Goal: Task Accomplishment & Management: Complete application form

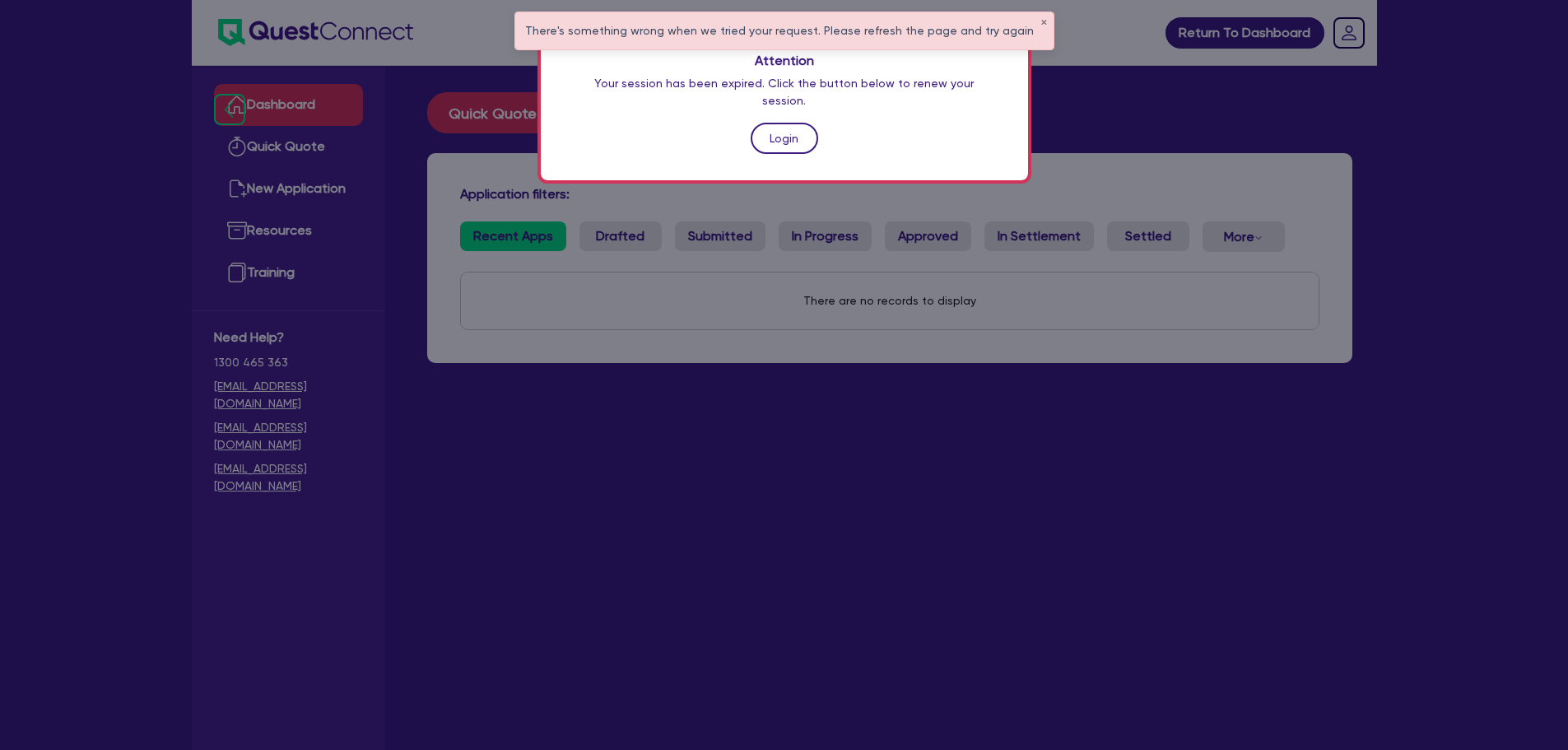
click at [751, 128] on link "Login" at bounding box center [784, 138] width 68 height 31
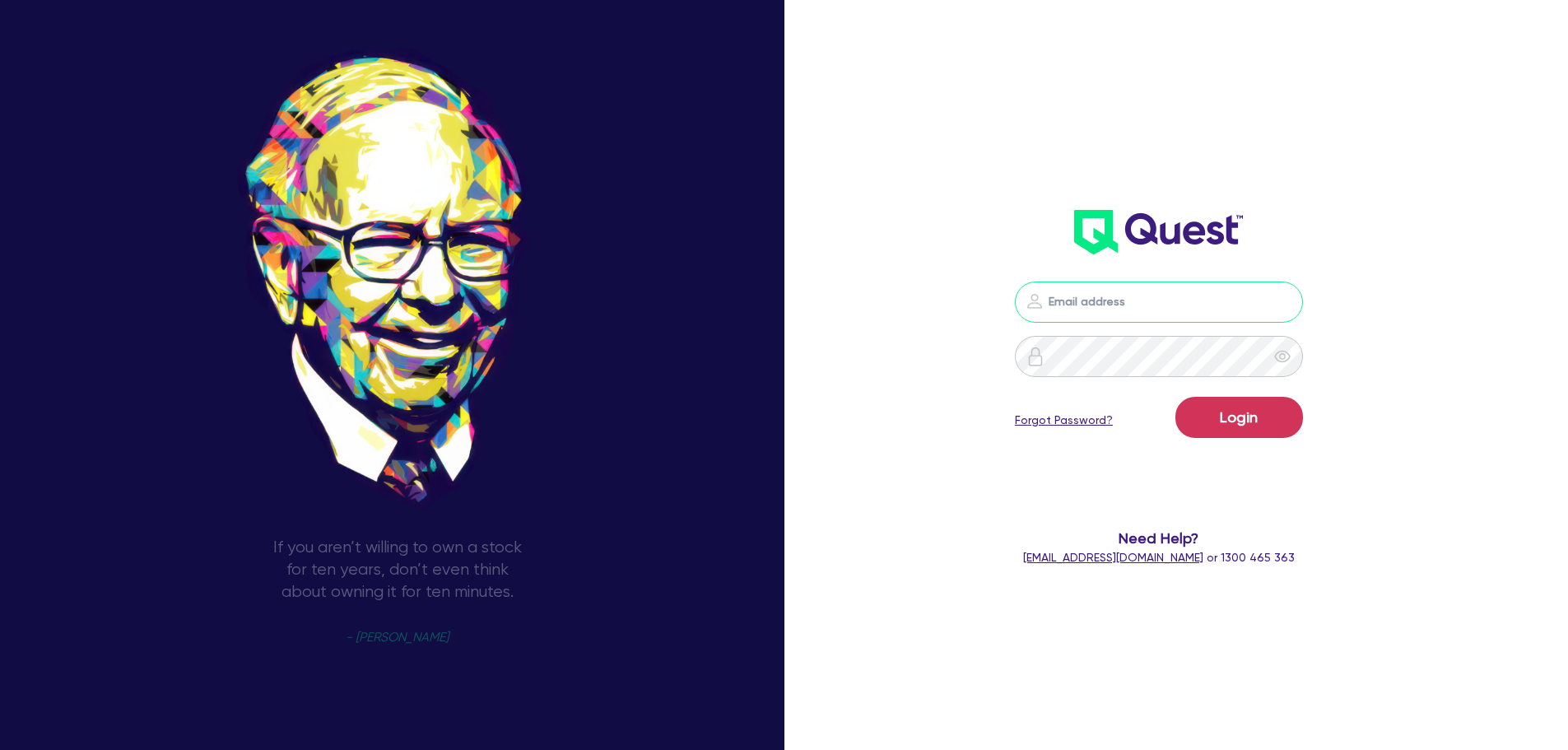
click at [1088, 298] on input "email" at bounding box center [1159, 302] width 288 height 41
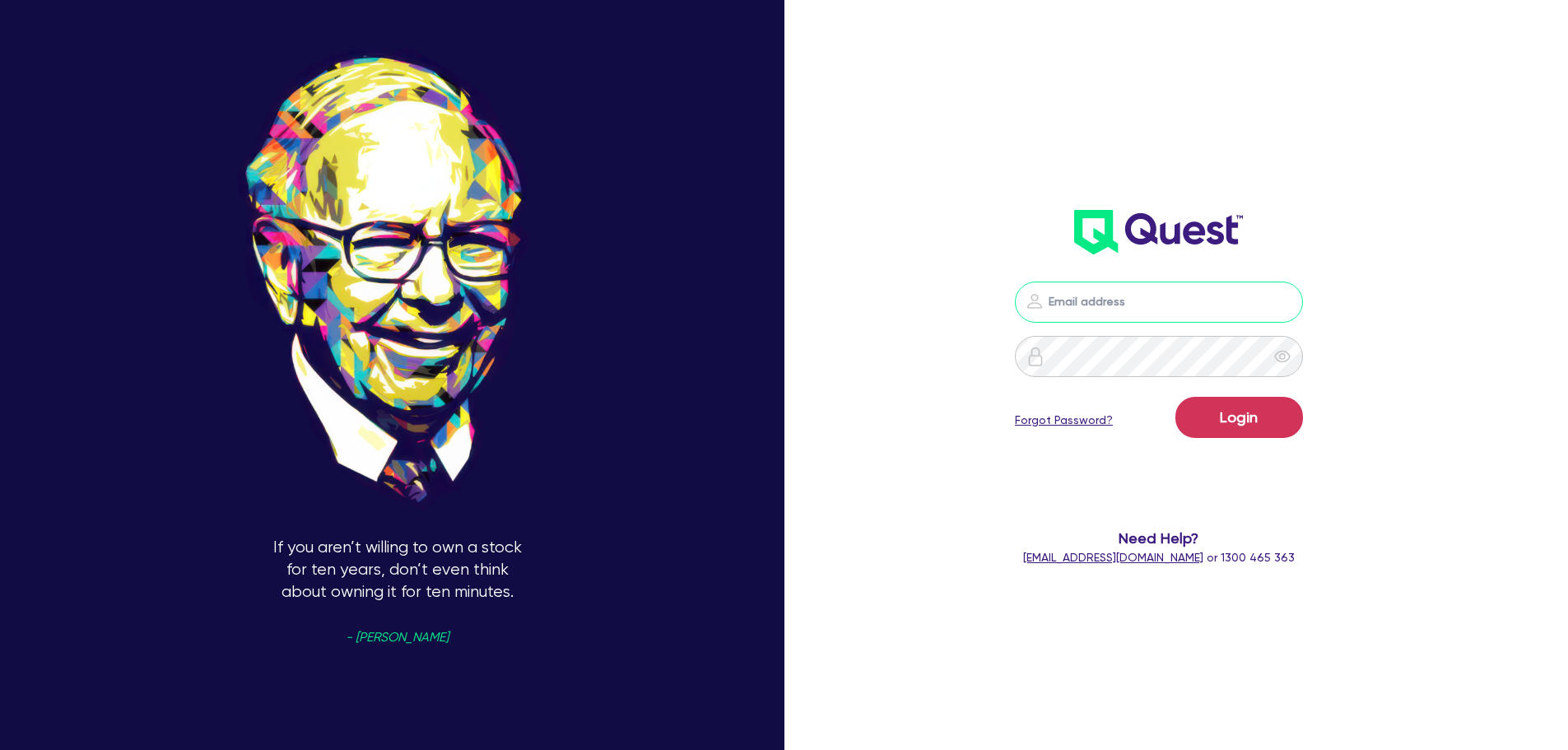
type input "[EMAIL_ADDRESS][PERSON_NAME][DOMAIN_NAME]"
click at [1236, 405] on button "Login" at bounding box center [1239, 417] width 128 height 41
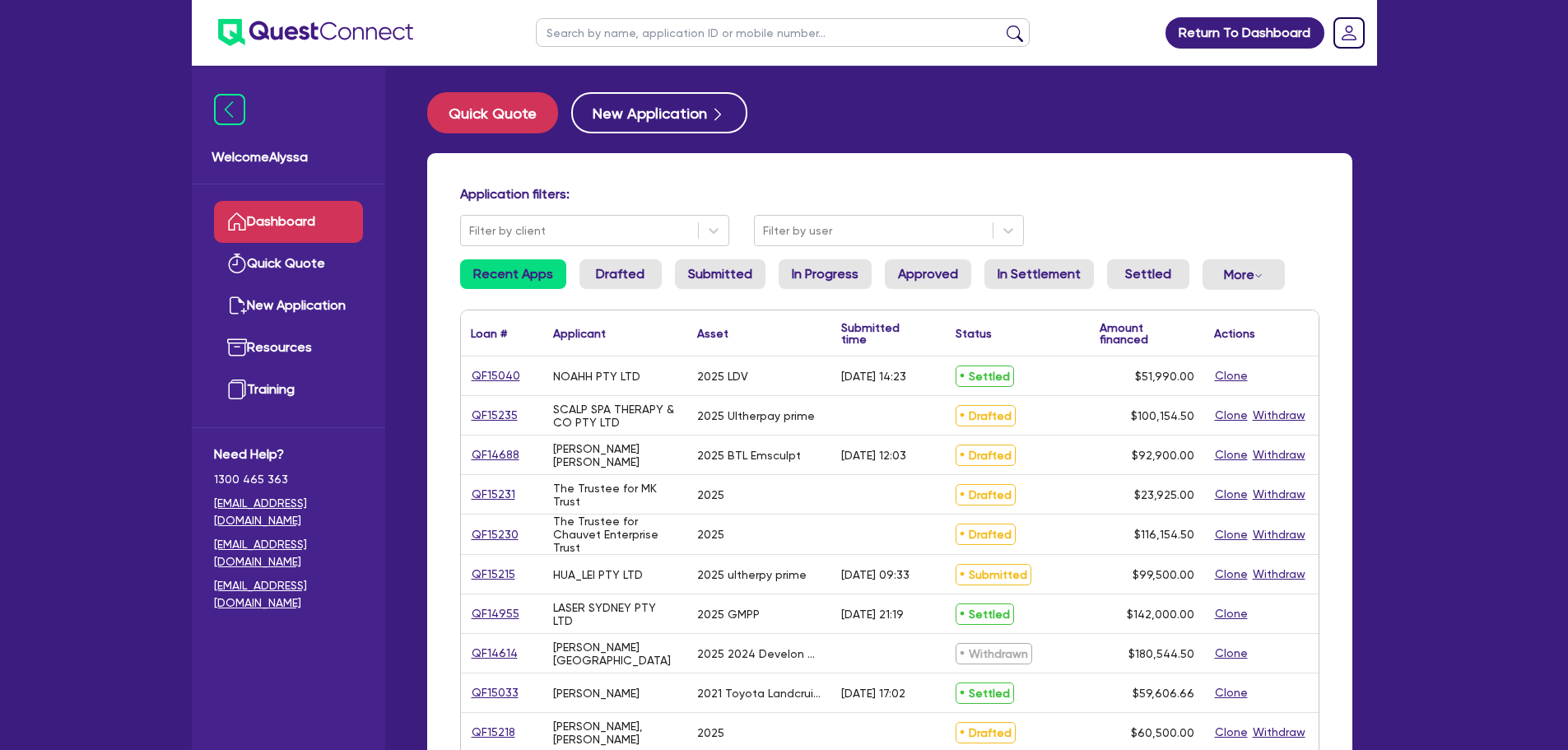
click at [625, 36] on input "text" at bounding box center [782, 31] width 494 height 28
type input "[GEOGRAPHIC_DATA]"
click at [1002, 25] on button "submit" at bounding box center [1015, 35] width 26 height 23
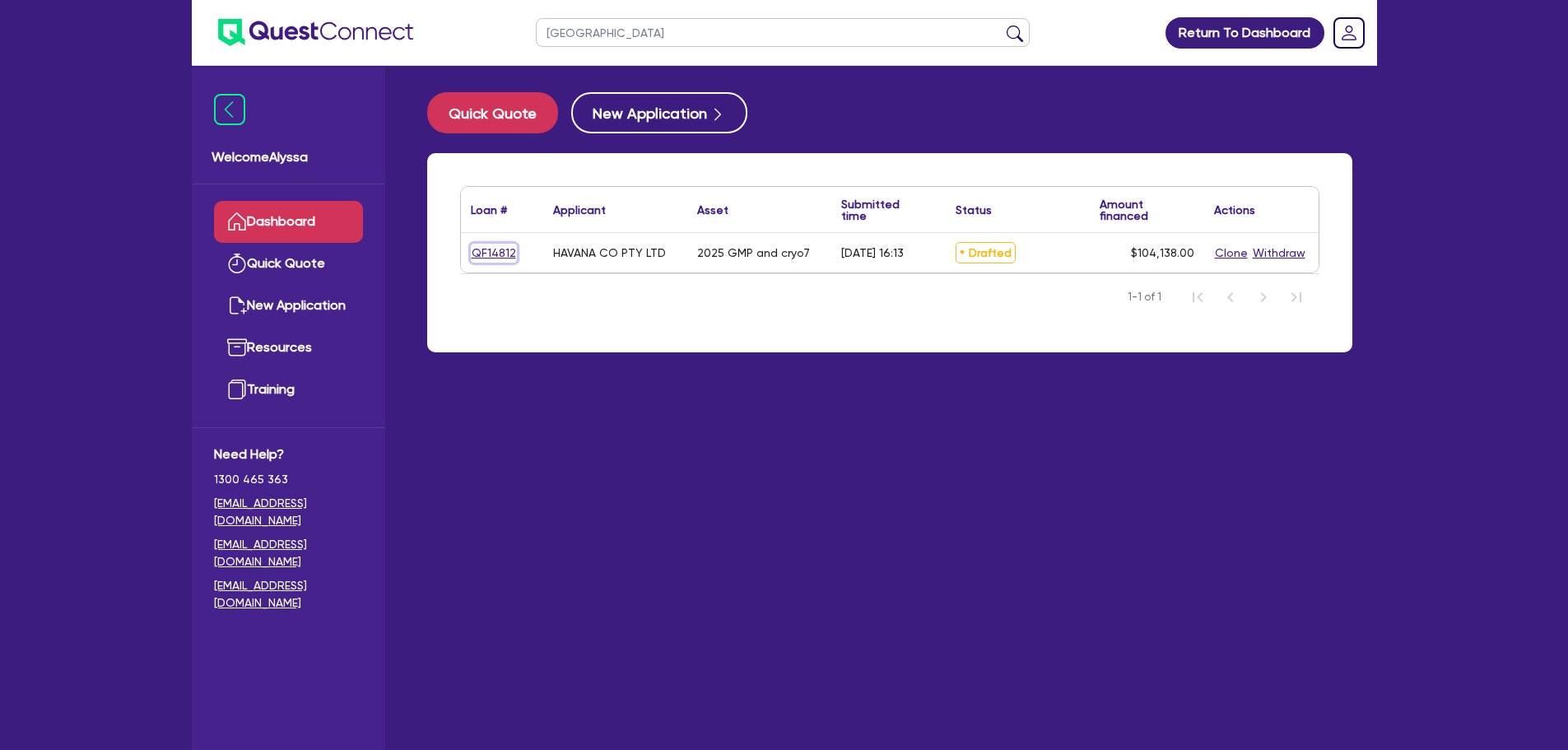
click at [484, 249] on link "QF14812" at bounding box center [494, 252] width 46 height 19
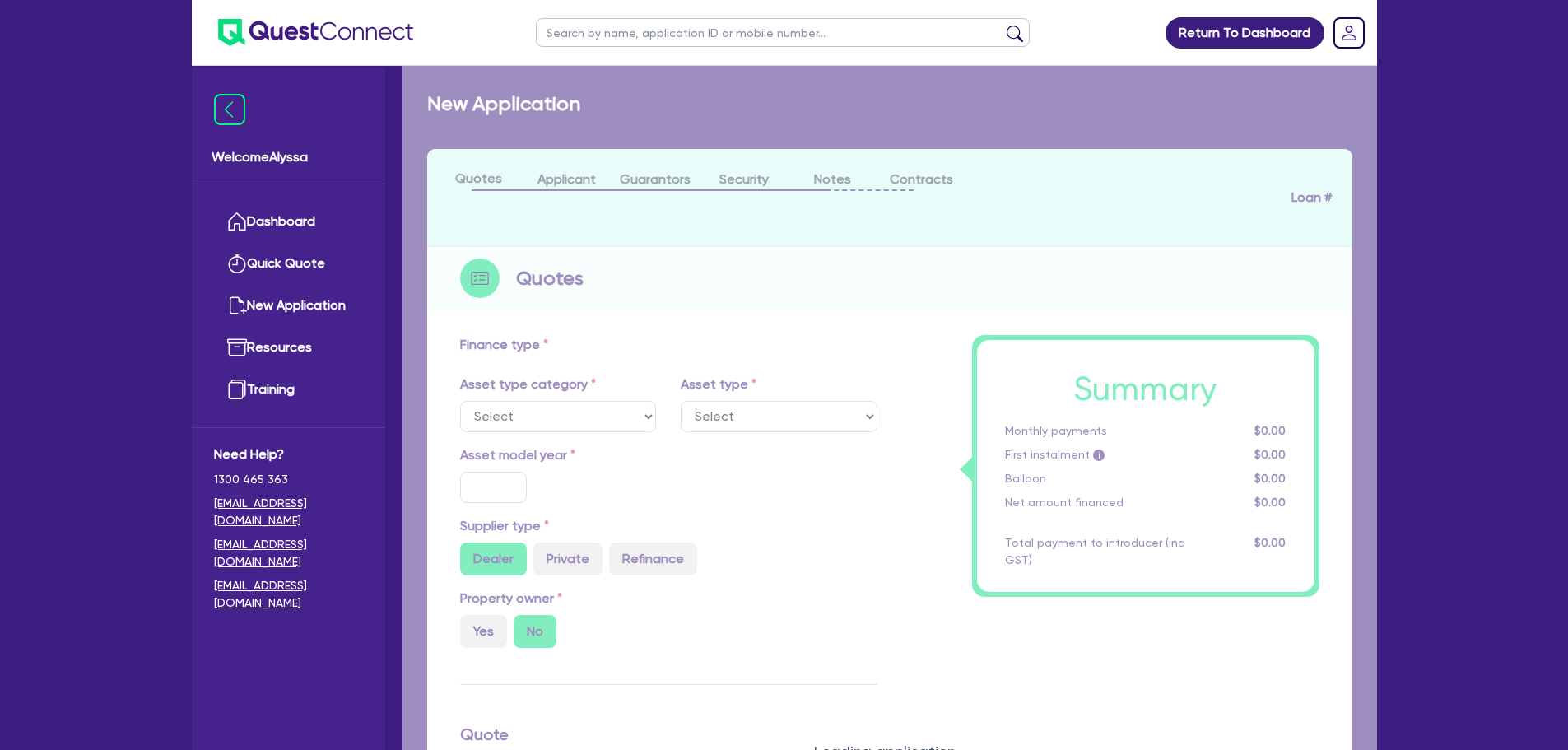
select select "TERTIARY_ASSETS"
type input "2025"
radio input "true"
type input "248,138"
type input "144,000"
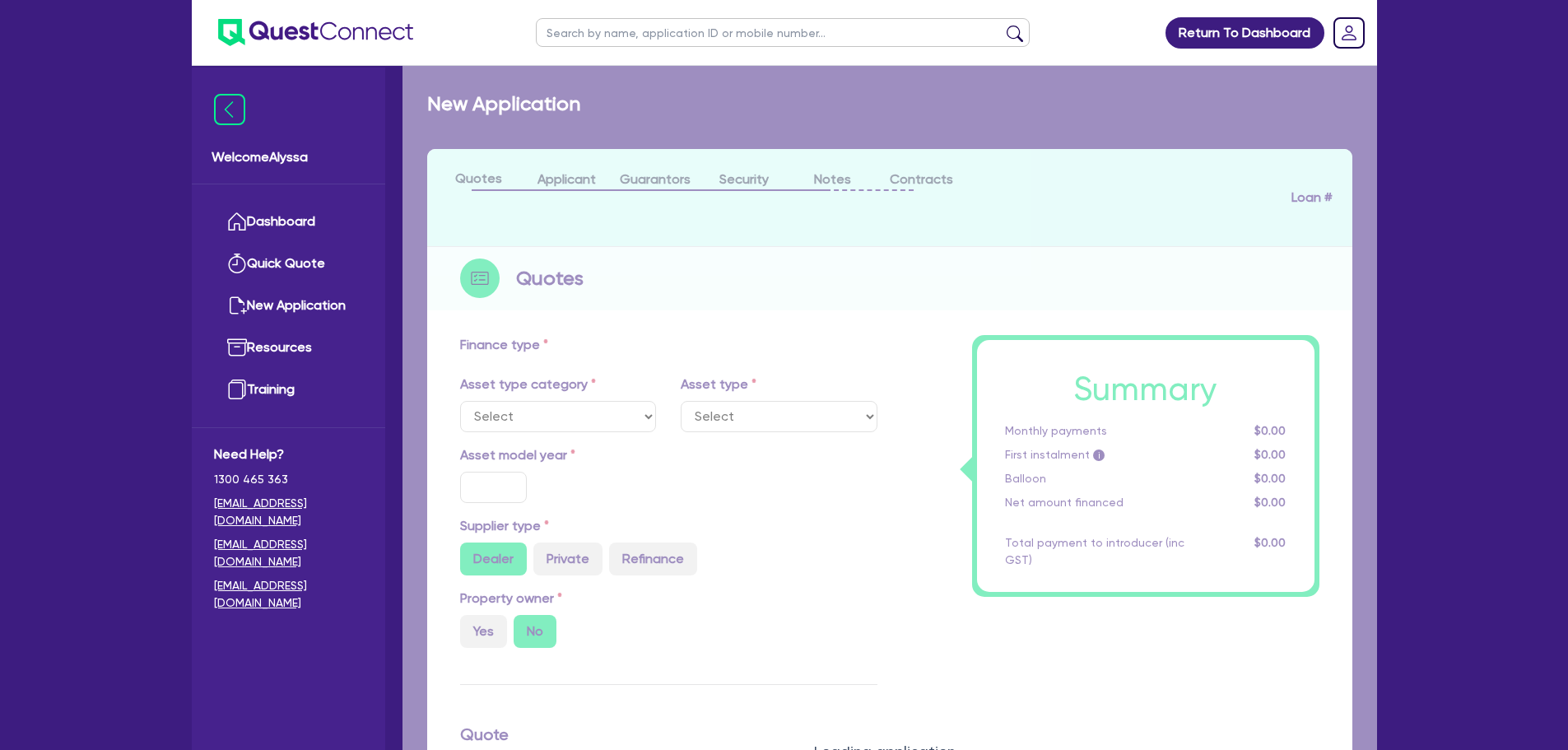
type input "30"
select select "BEAUTY_EQUIPMENT"
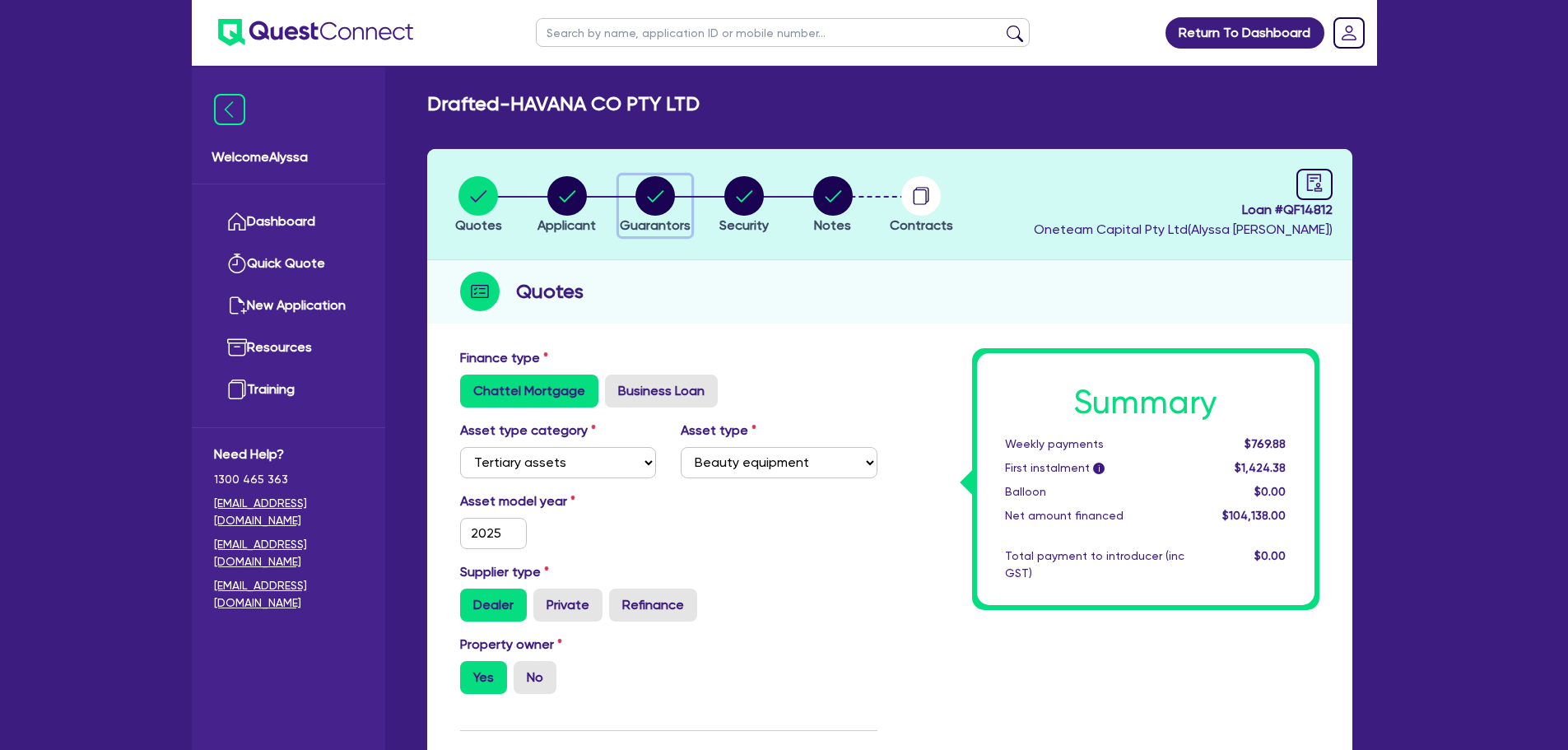
click at [640, 200] on circle "button" at bounding box center [655, 195] width 39 height 39
select select "MISS"
select select "WA"
select select "SINGLE"
select select "VEHICLE"
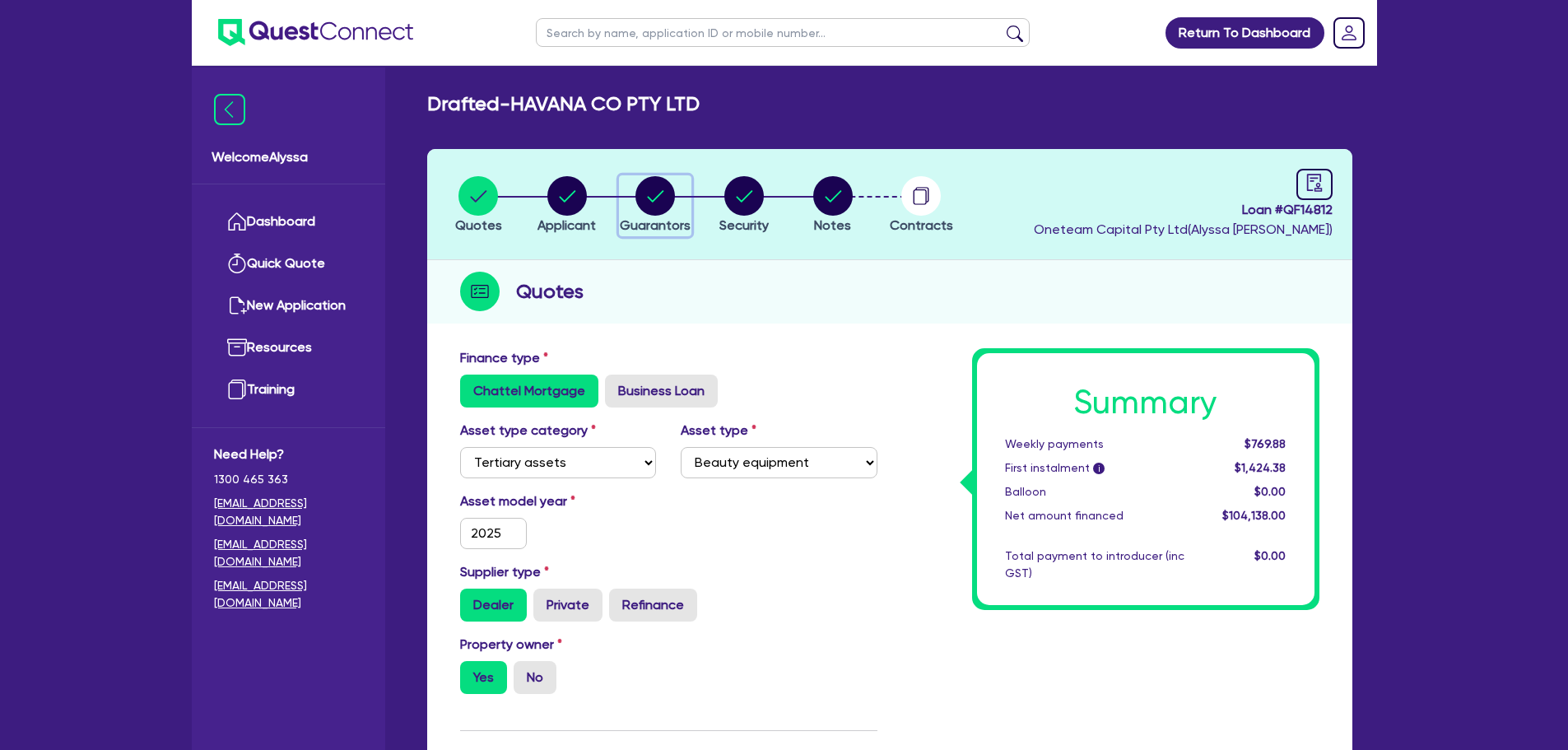
select select "MR"
select select "WA"
select select "MARRIED"
select select "PROPERTY"
select select "INVESTMENT_PROPERTY"
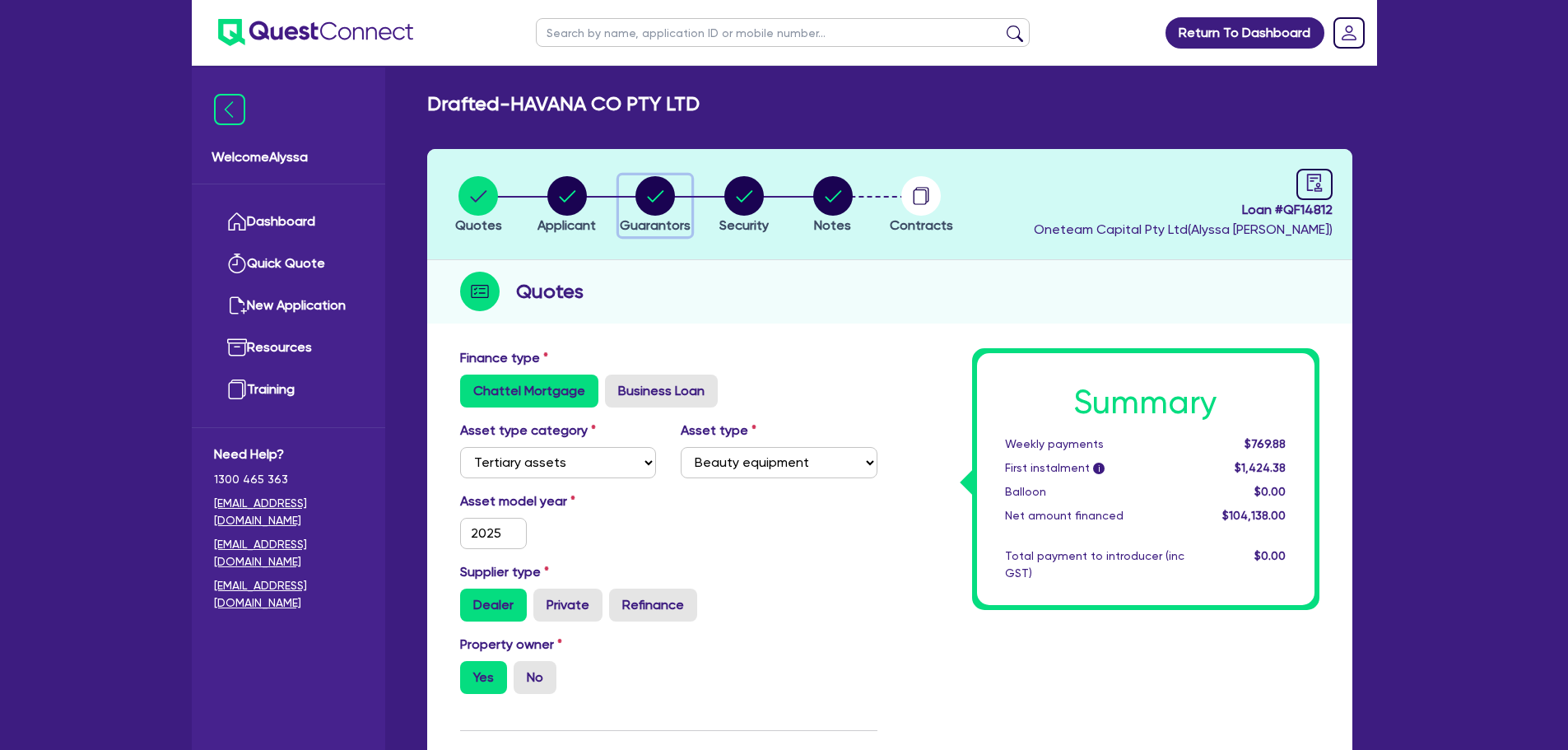
select select "CASH"
select select "VEHICLE"
select select "MORTGAGE"
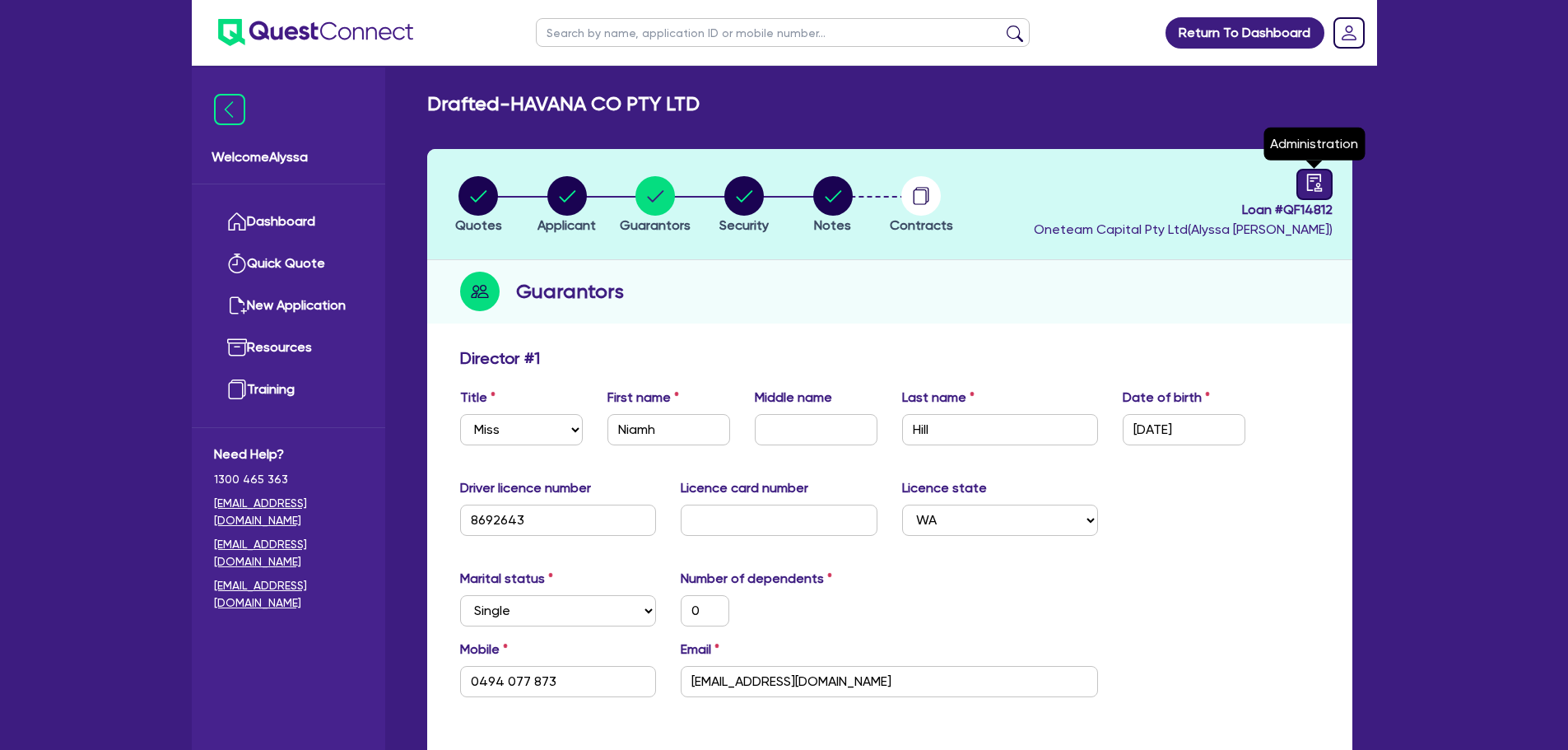
click at [1329, 187] on link at bounding box center [1314, 185] width 36 height 31
select select "DRAFTED_AMENDED"
select select "Other"
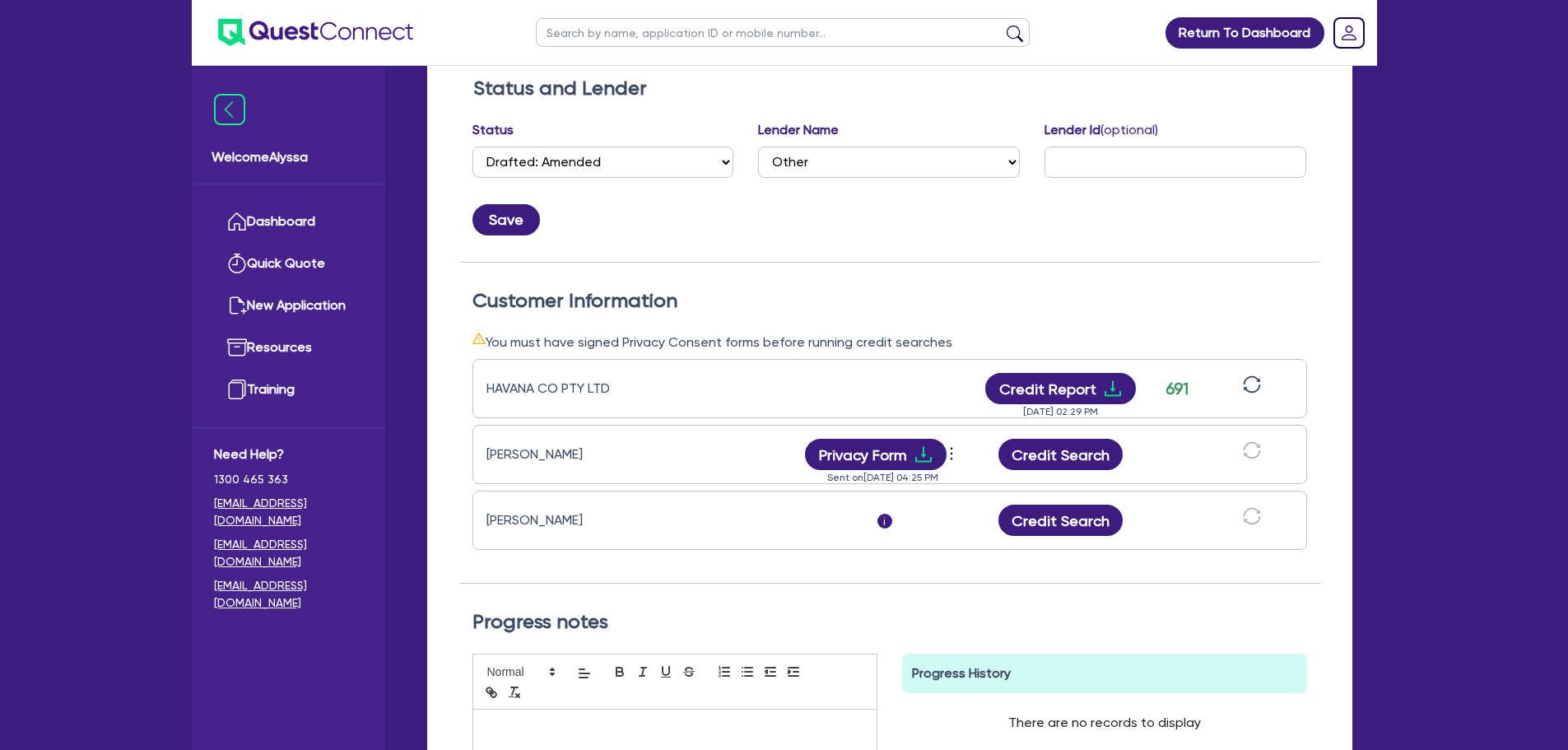
scroll to position [271, 0]
click at [1074, 459] on button "Credit Search" at bounding box center [1060, 455] width 125 height 31
click at [1059, 528] on button "Credit Search" at bounding box center [1060, 521] width 125 height 31
click at [917, 462] on icon "download" at bounding box center [922, 455] width 17 height 16
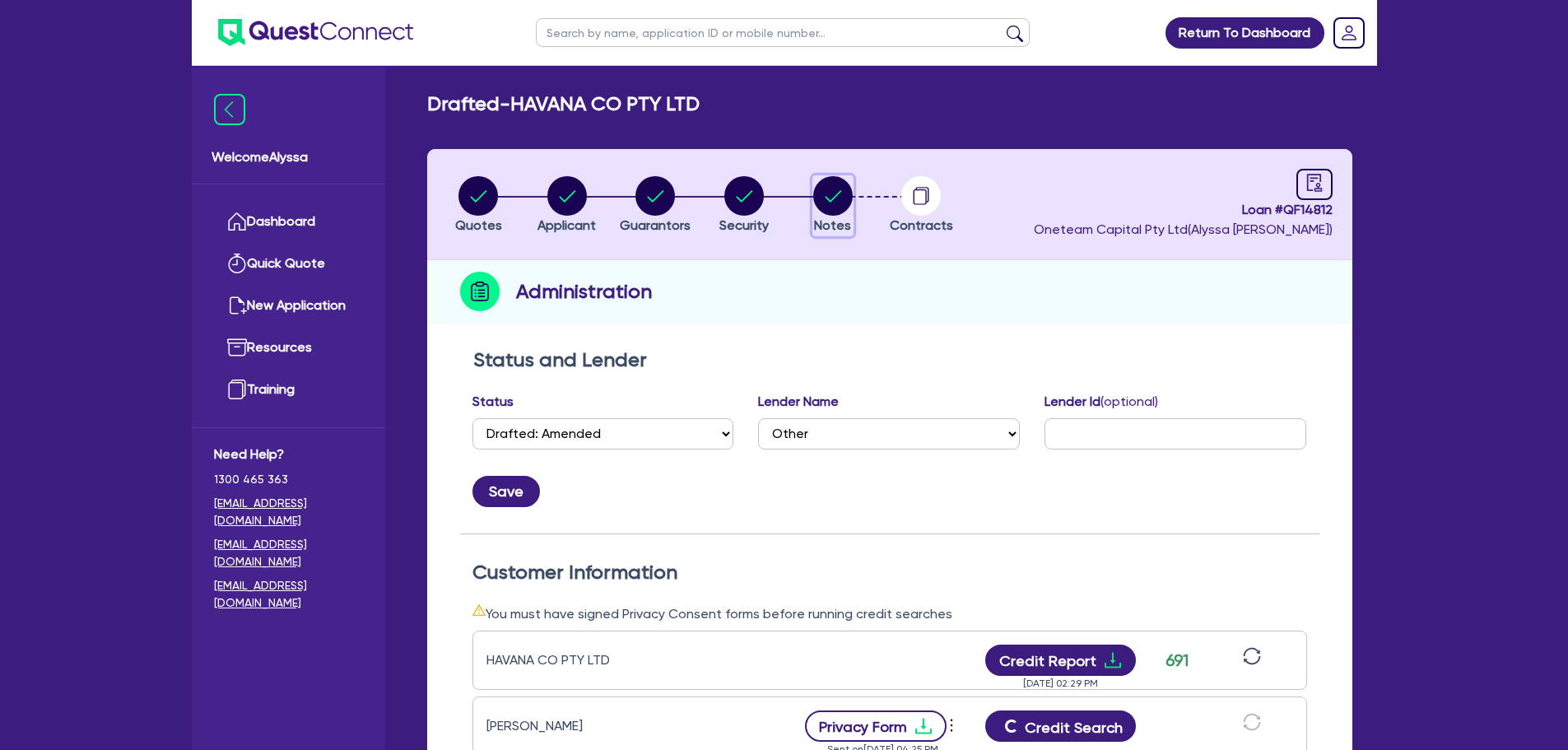
click at [838, 198] on circle "button" at bounding box center [833, 195] width 39 height 39
select select "Other"
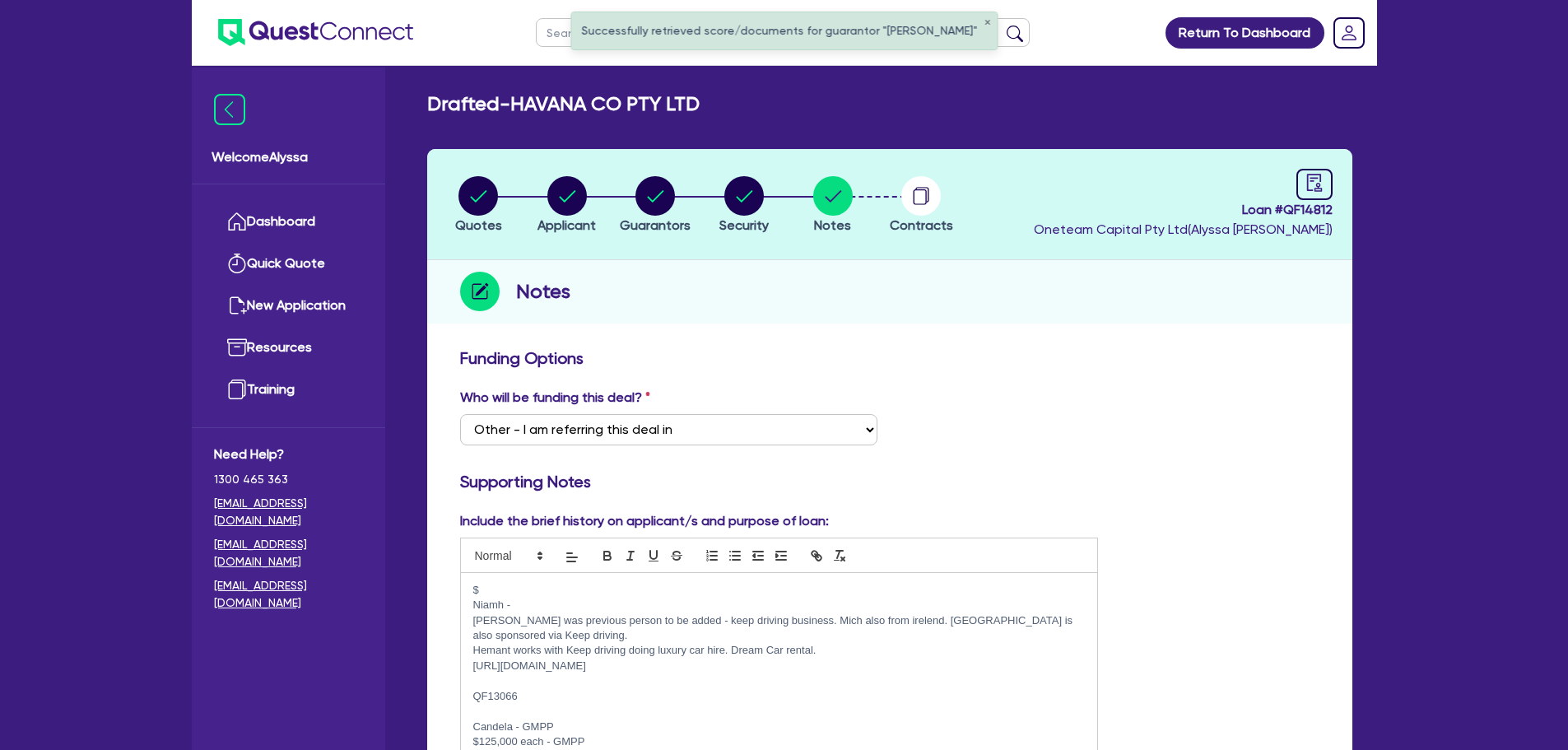
click at [1126, 442] on div "Who will be funding this deal? Select I want Quest to fund 100% I will fund 100…" at bounding box center [889, 423] width 884 height 71
click at [1314, 187] on icon "audit" at bounding box center [1314, 183] width 18 height 18
select select "DRAFTED_AMENDED"
select select "Other"
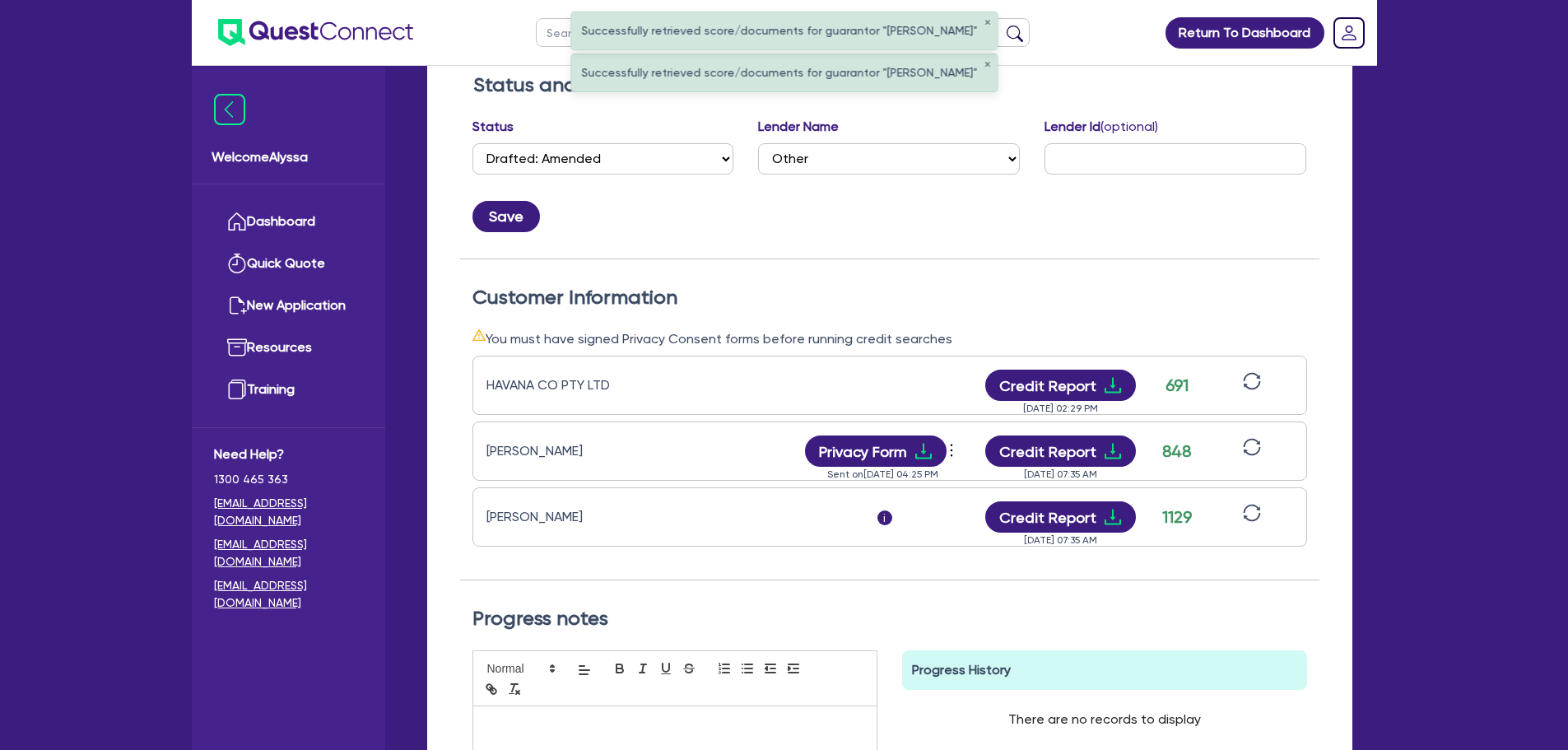
scroll to position [298, 0]
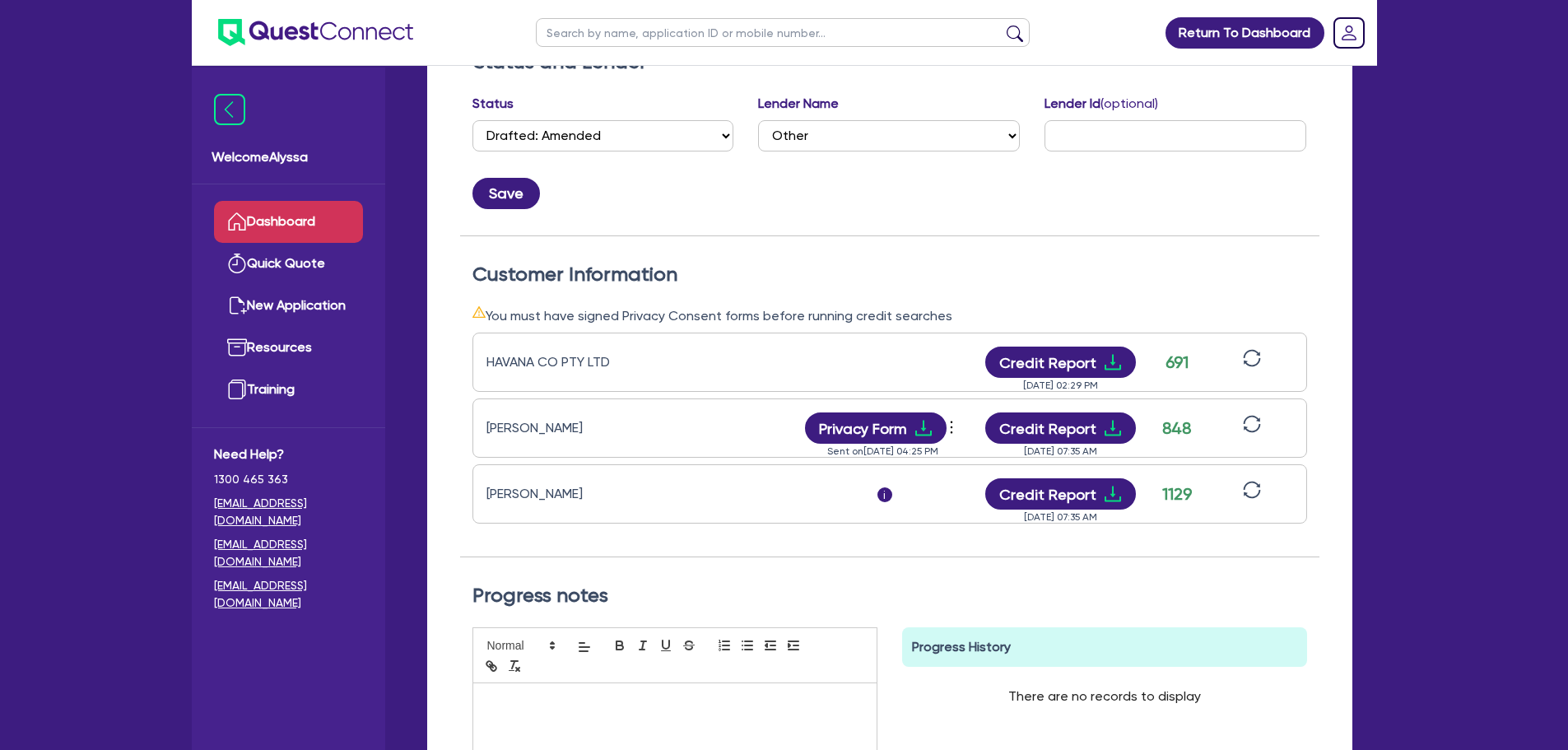
click at [284, 223] on link "Dashboard" at bounding box center [288, 222] width 149 height 42
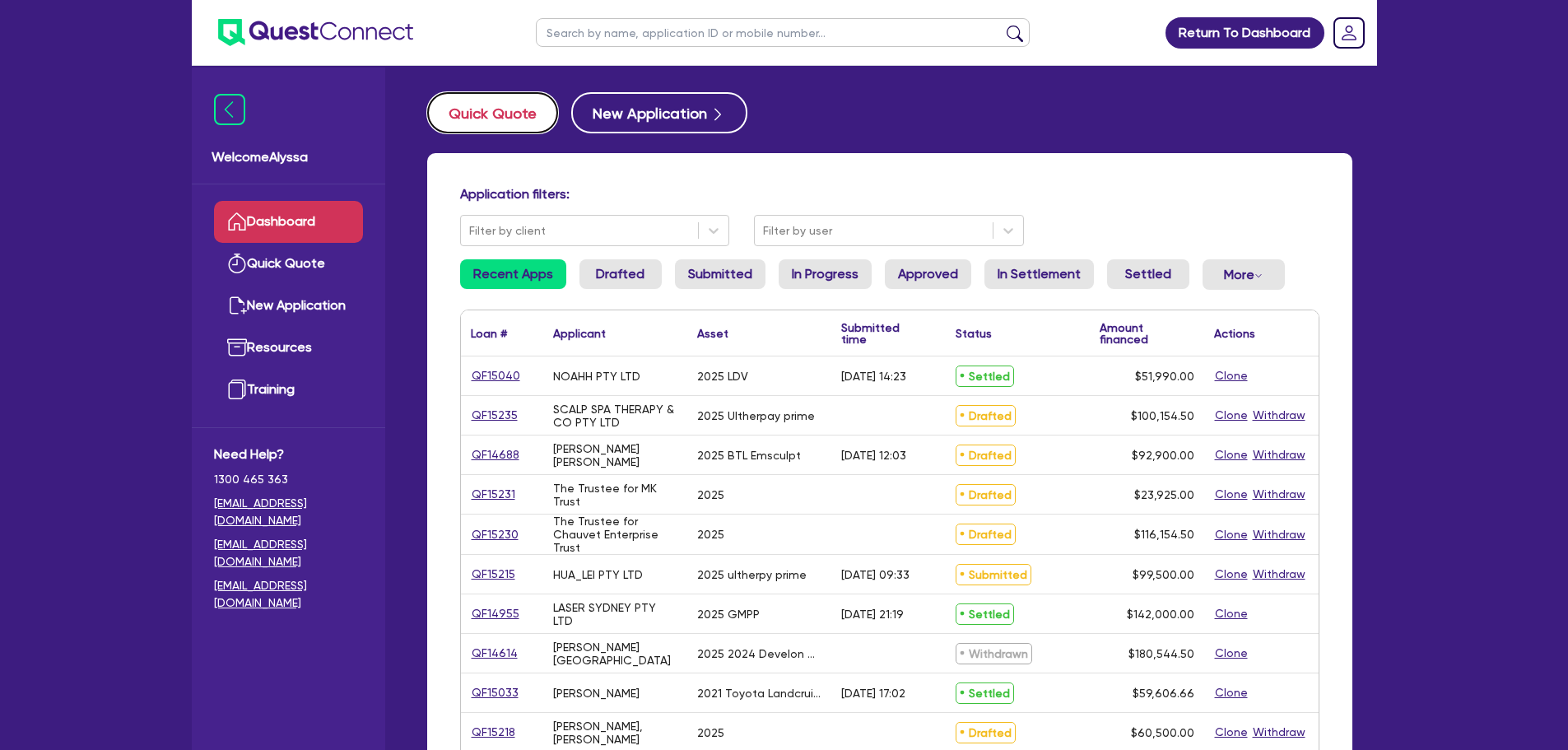
click at [489, 118] on button "Quick Quote" at bounding box center [492, 113] width 131 height 41
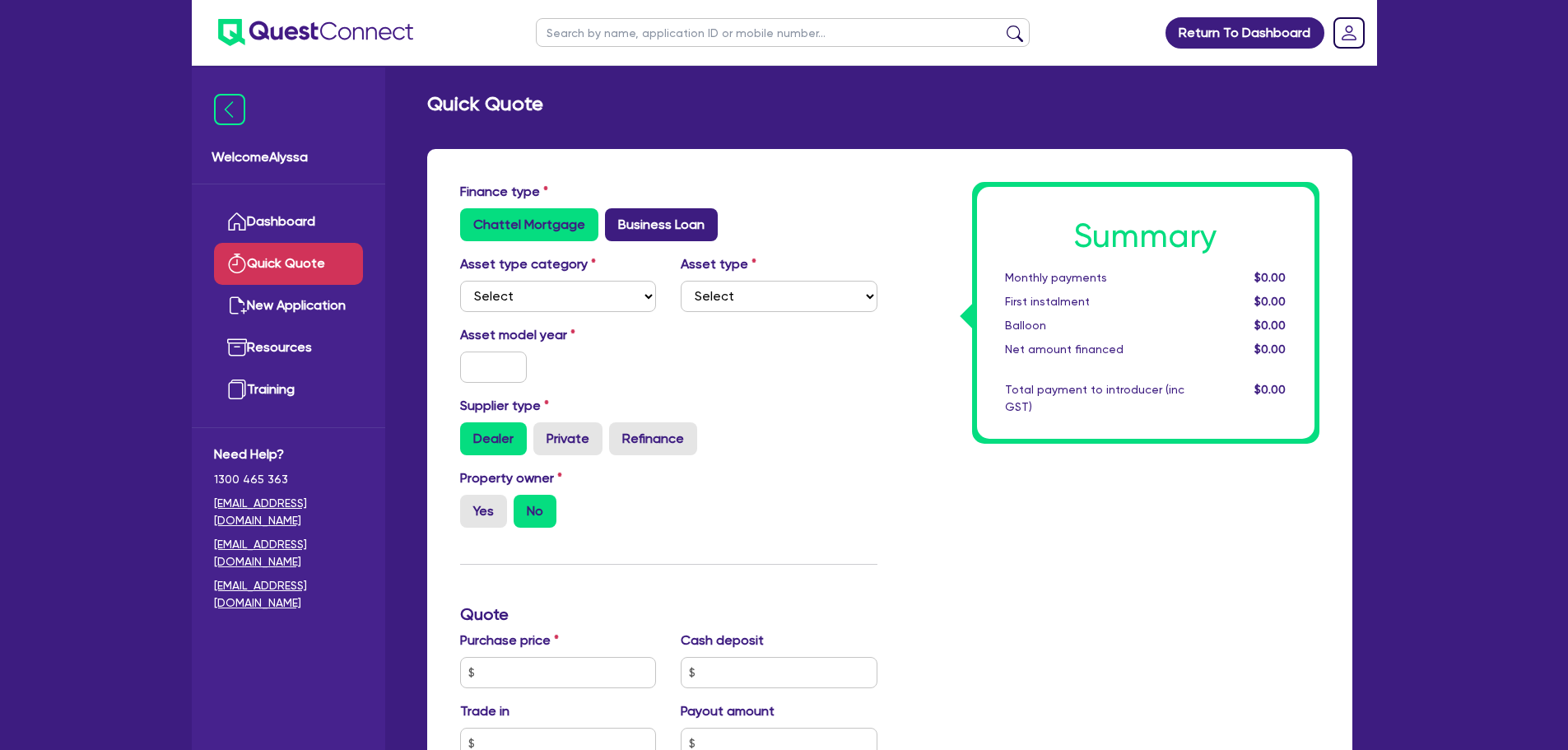
click at [652, 208] on label "Business Loan" at bounding box center [660, 225] width 113 height 33
click at [615, 208] on input "Business Loan" at bounding box center [609, 213] width 11 height 11
radio input "true"
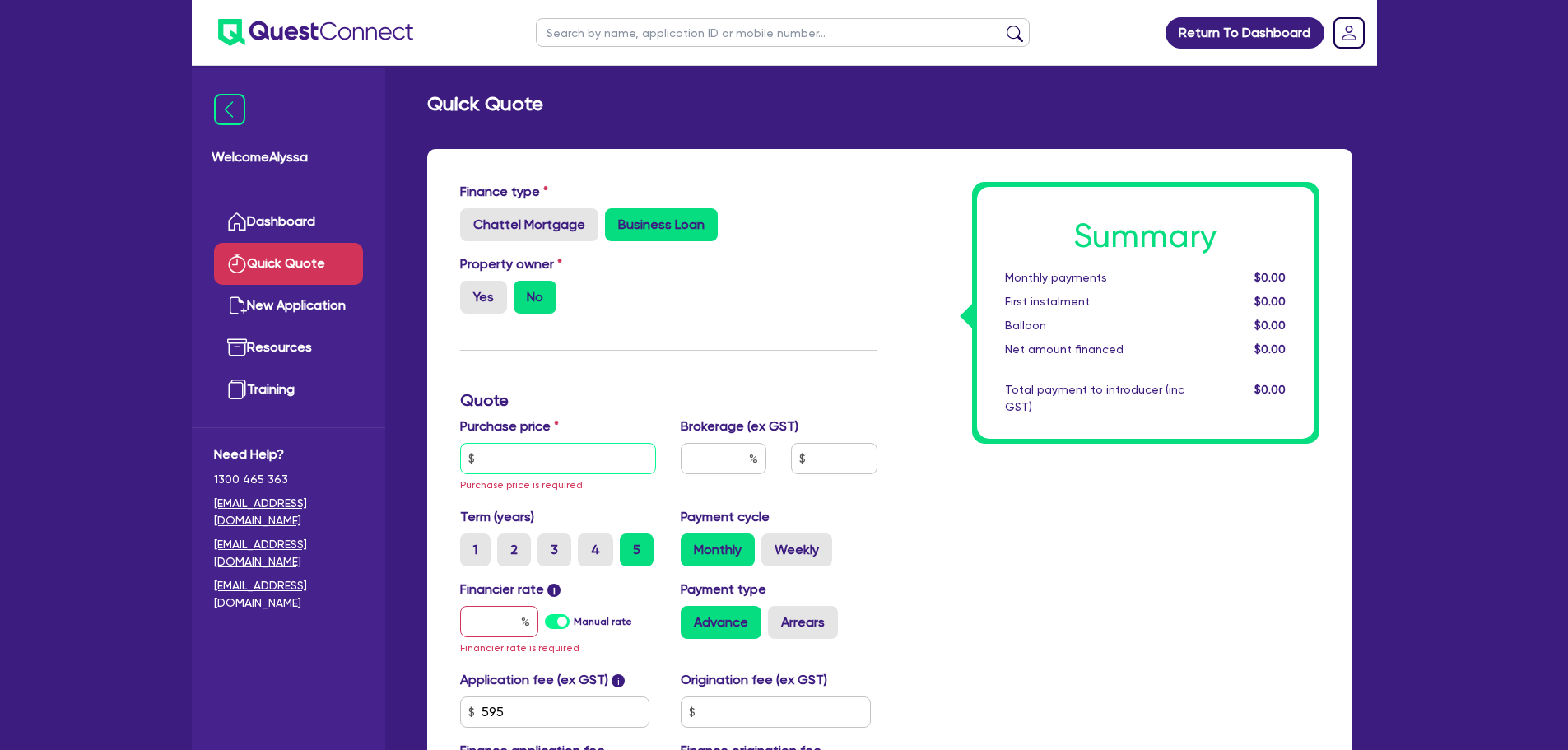
click at [530, 451] on input "text" at bounding box center [558, 458] width 196 height 31
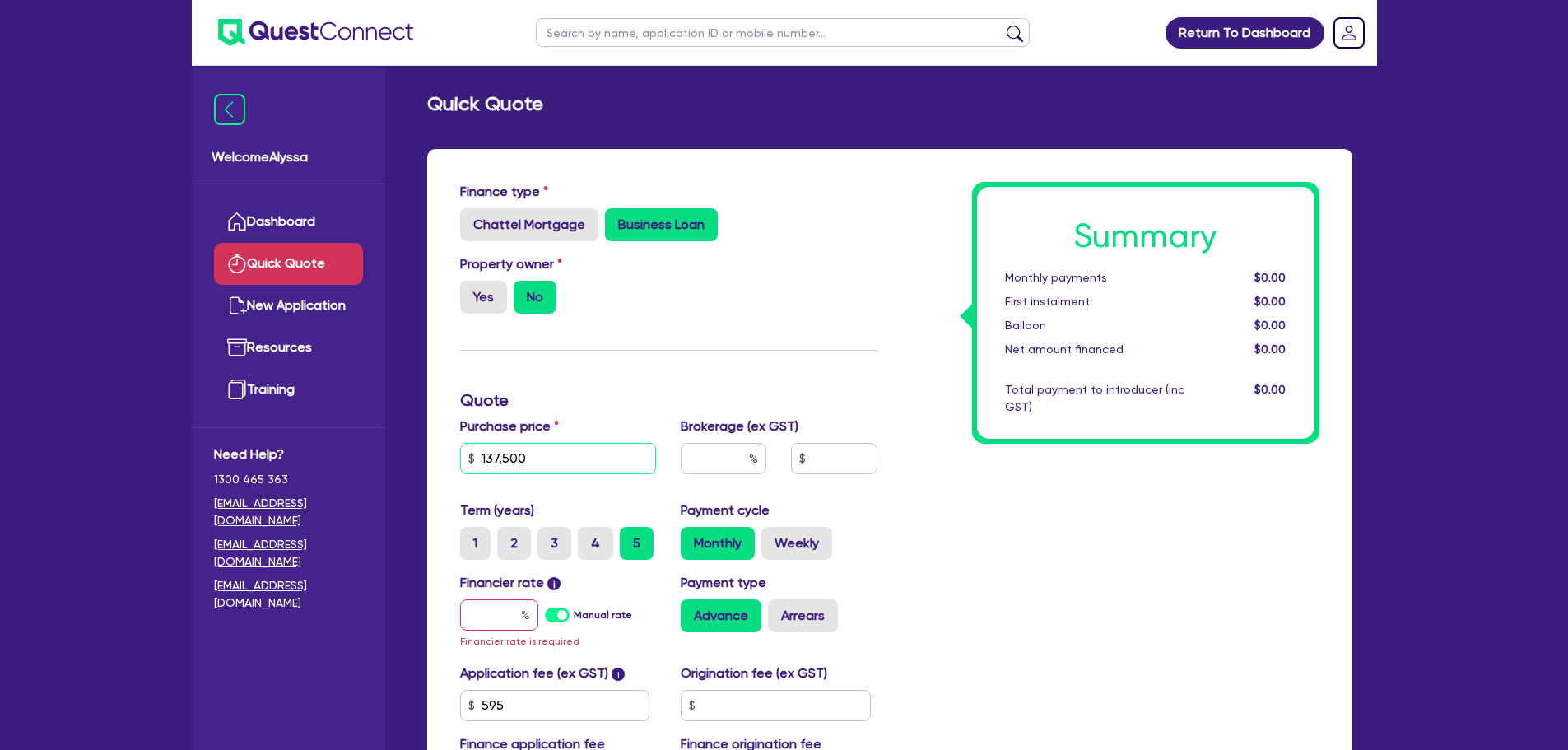
type input "137,500"
click at [741, 458] on input "text" at bounding box center [723, 458] width 85 height 31
type input "4"
click at [492, 612] on input "text" at bounding box center [499, 616] width 78 height 31
type input "8"
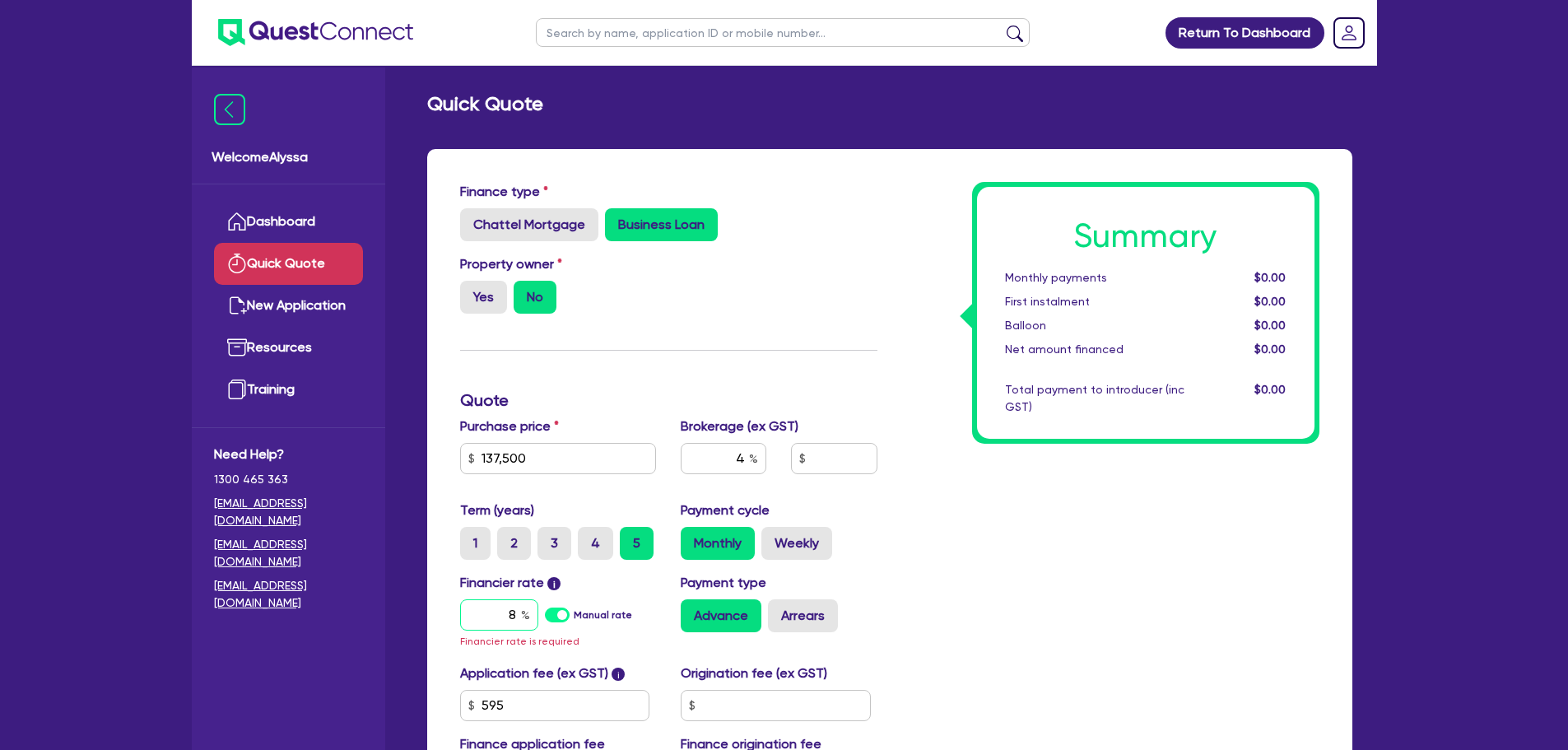
type input "5,526.18"
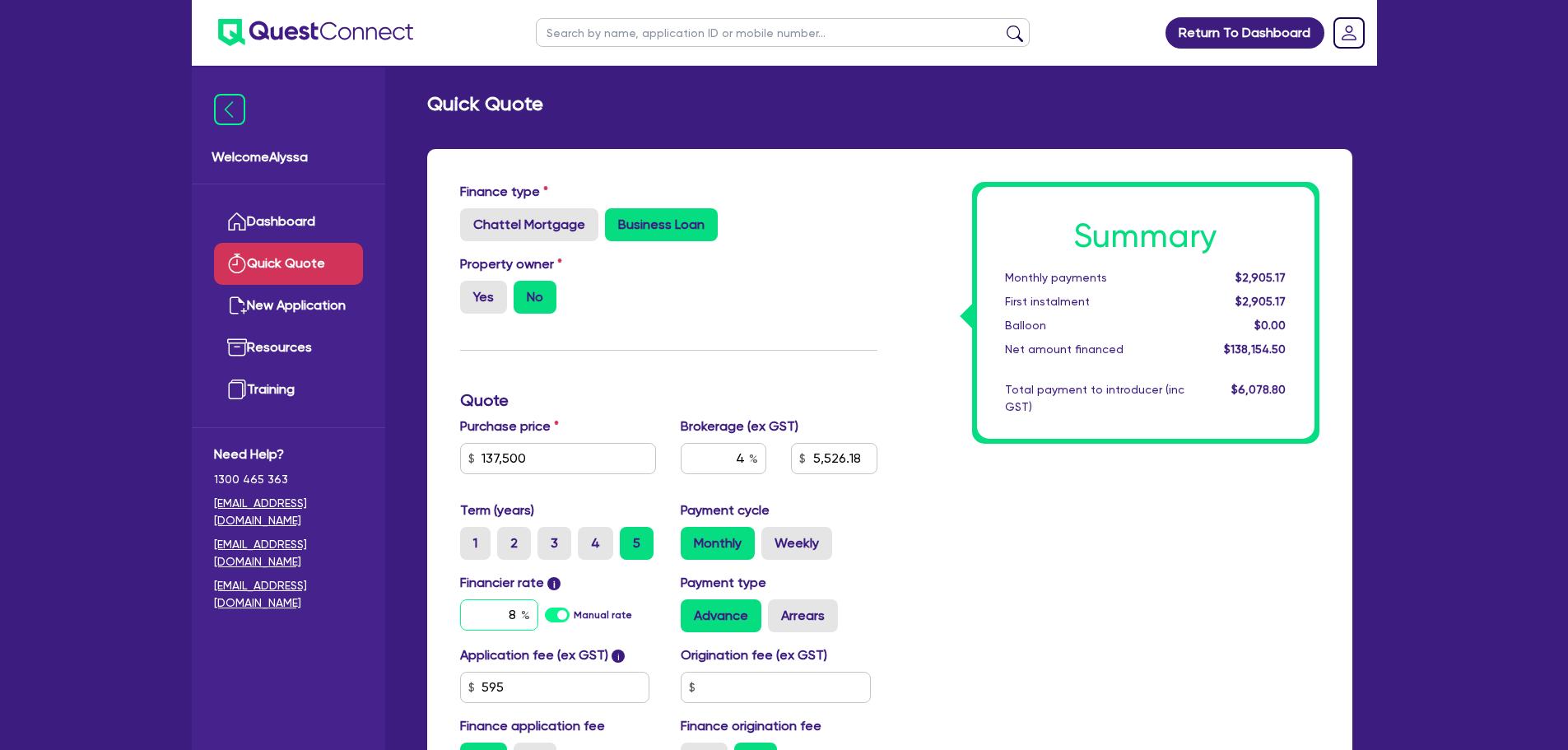
type input "8"
type input "5,526.18"
click at [977, 581] on div "Summary Monthly payments $2,905.17 First instalment $2,905.17 Balloon $0.00 Net…" at bounding box center [1111, 485] width 442 height 607
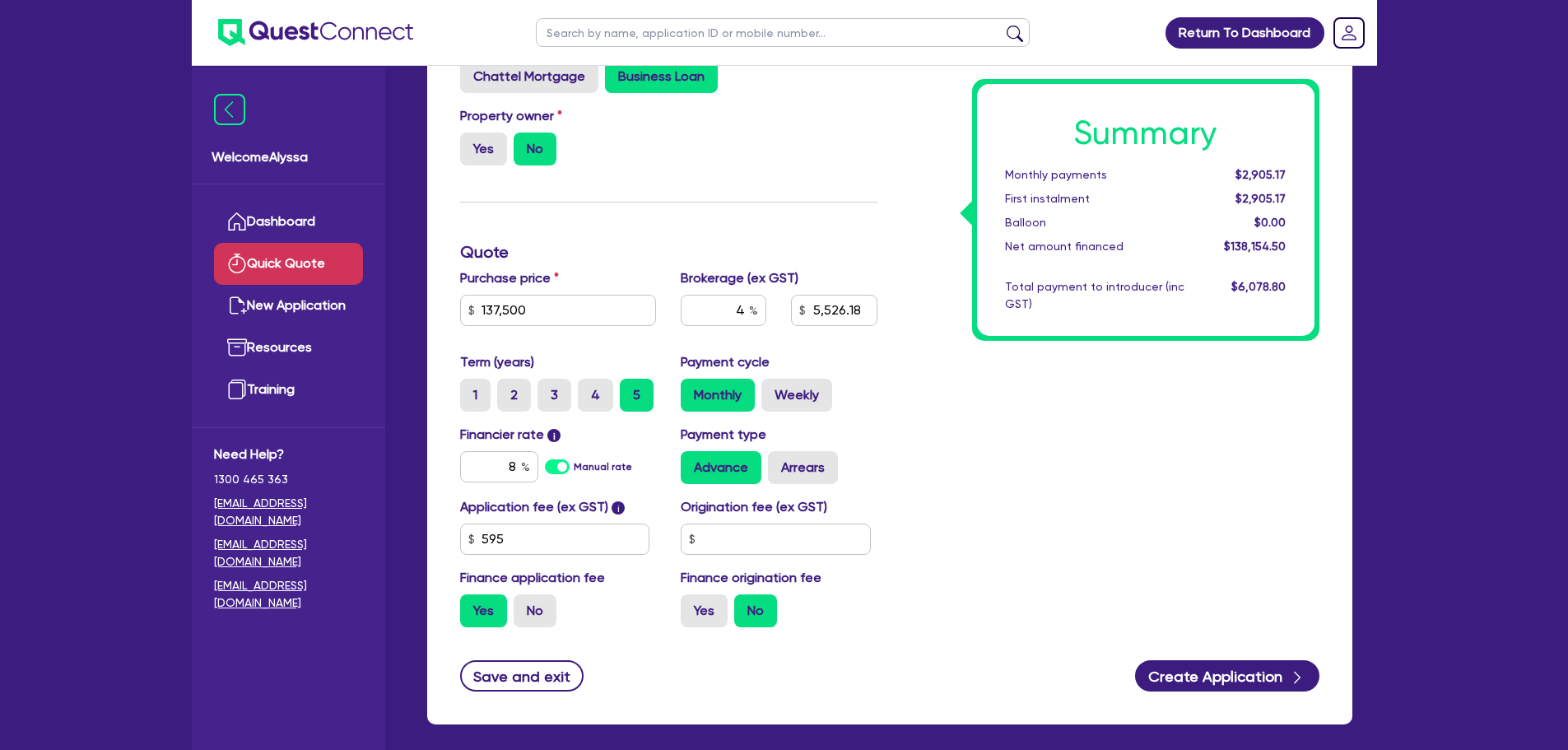
scroll to position [149, 0]
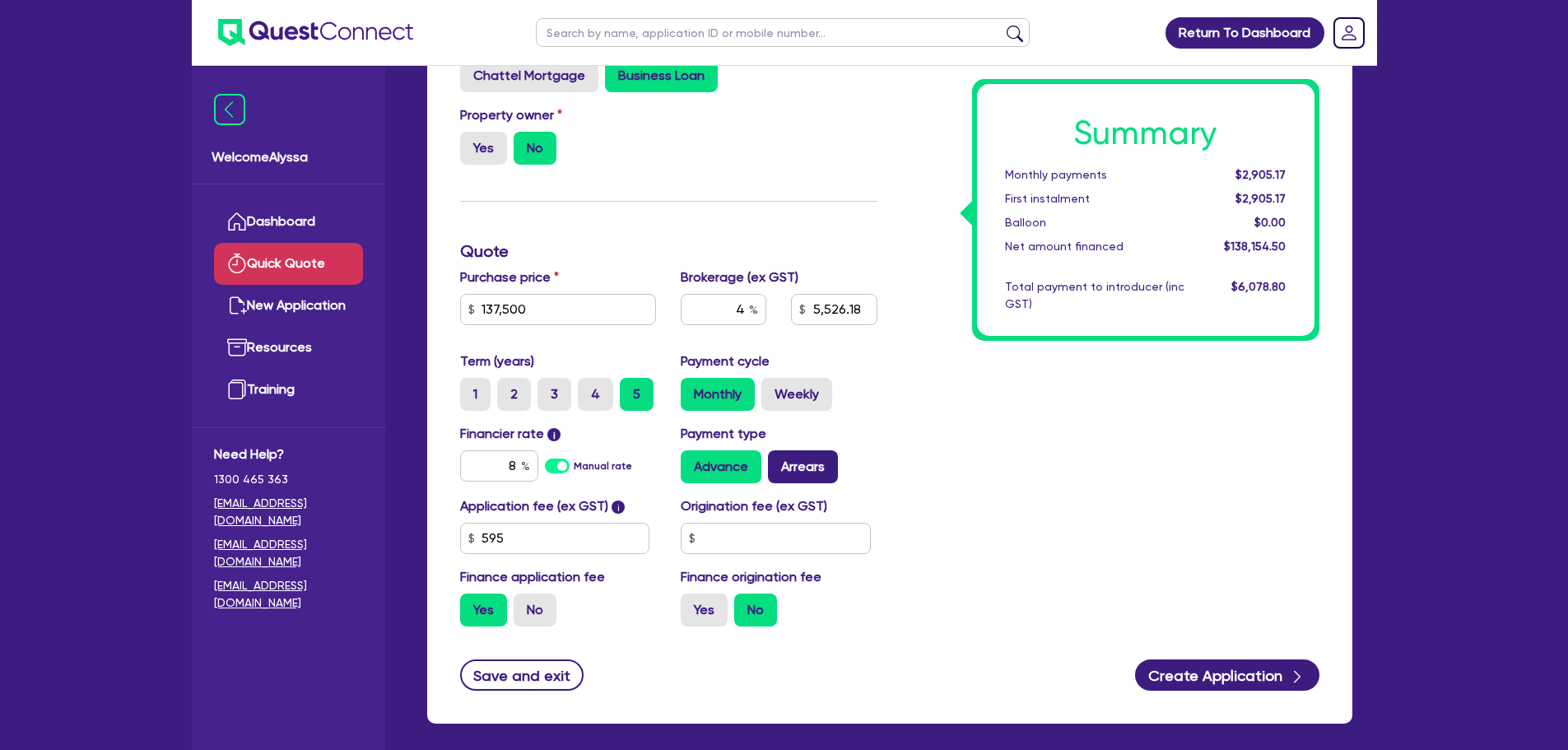
click at [808, 476] on label "Arrears" at bounding box center [803, 467] width 70 height 33
click at [778, 461] on input "Arrears" at bounding box center [773, 455] width 11 height 11
radio input "true"
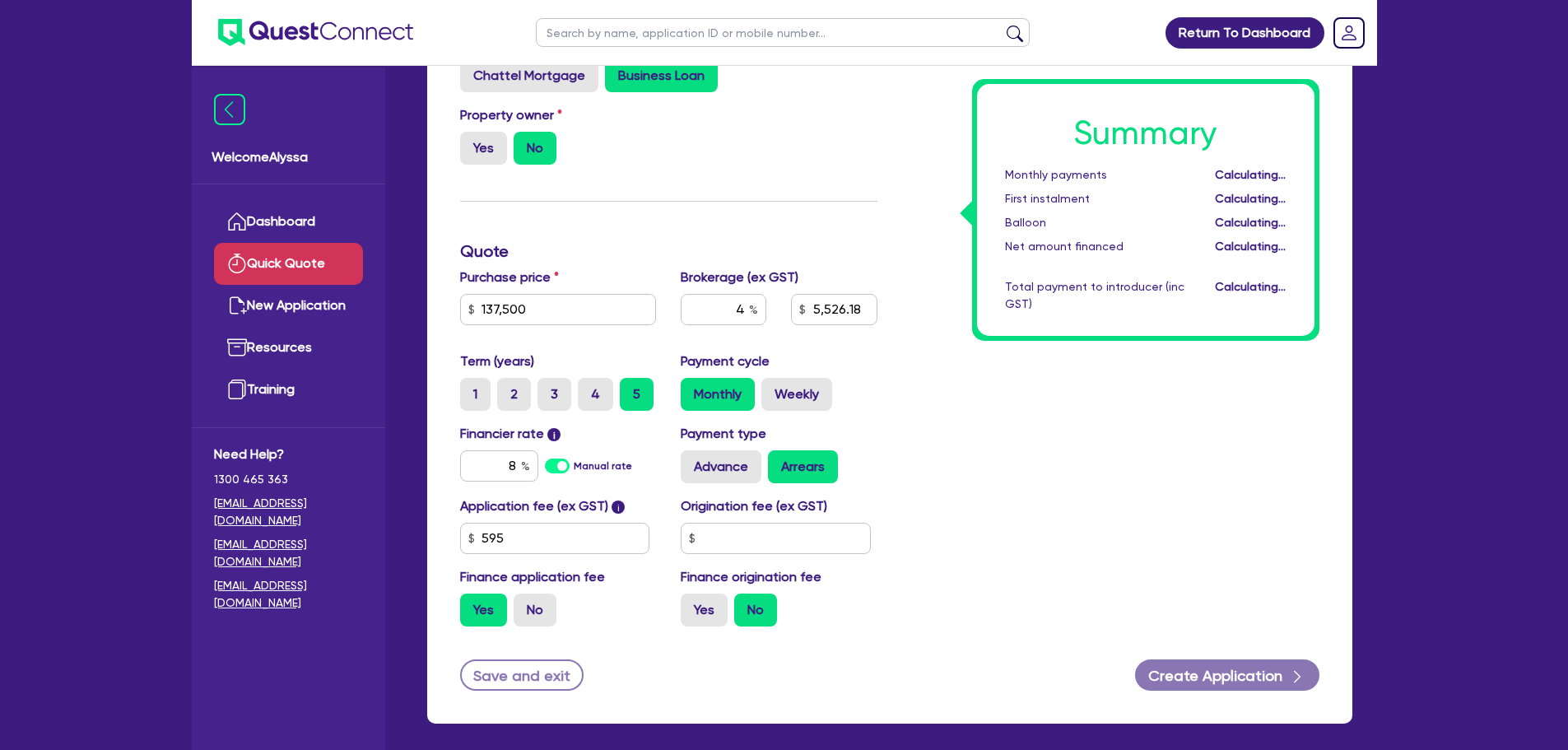
type input "5,526.18"
click at [1102, 431] on div "Summary Monthly payments $2,924.54 First instalment $2,924.54 Balloon $0.00 Net…" at bounding box center [1111, 337] width 442 height 607
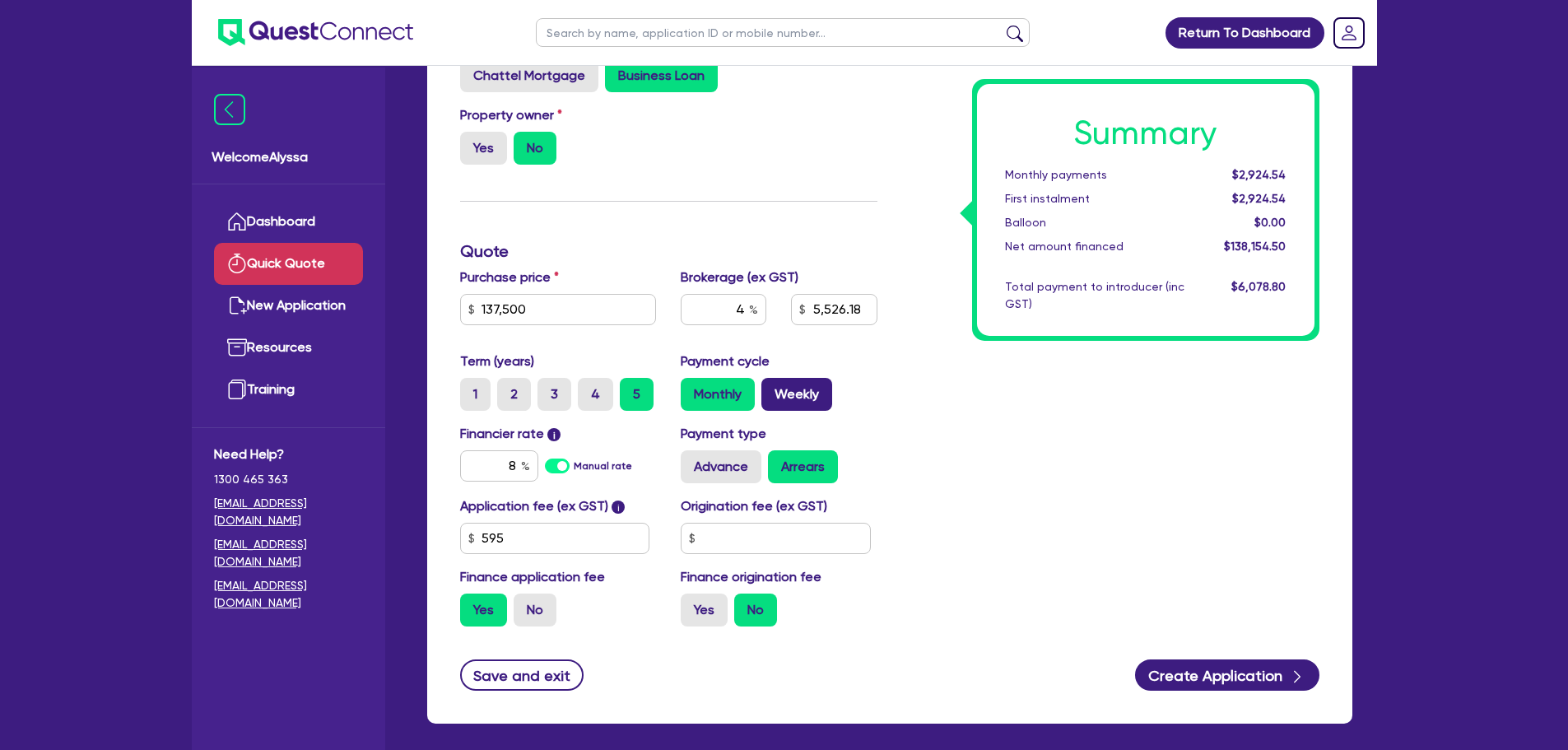
click at [803, 391] on label "Weekly" at bounding box center [797, 395] width 71 height 33
click at [772, 389] on input "Weekly" at bounding box center [766, 383] width 11 height 11
radio input "true"
type input "5,526.18"
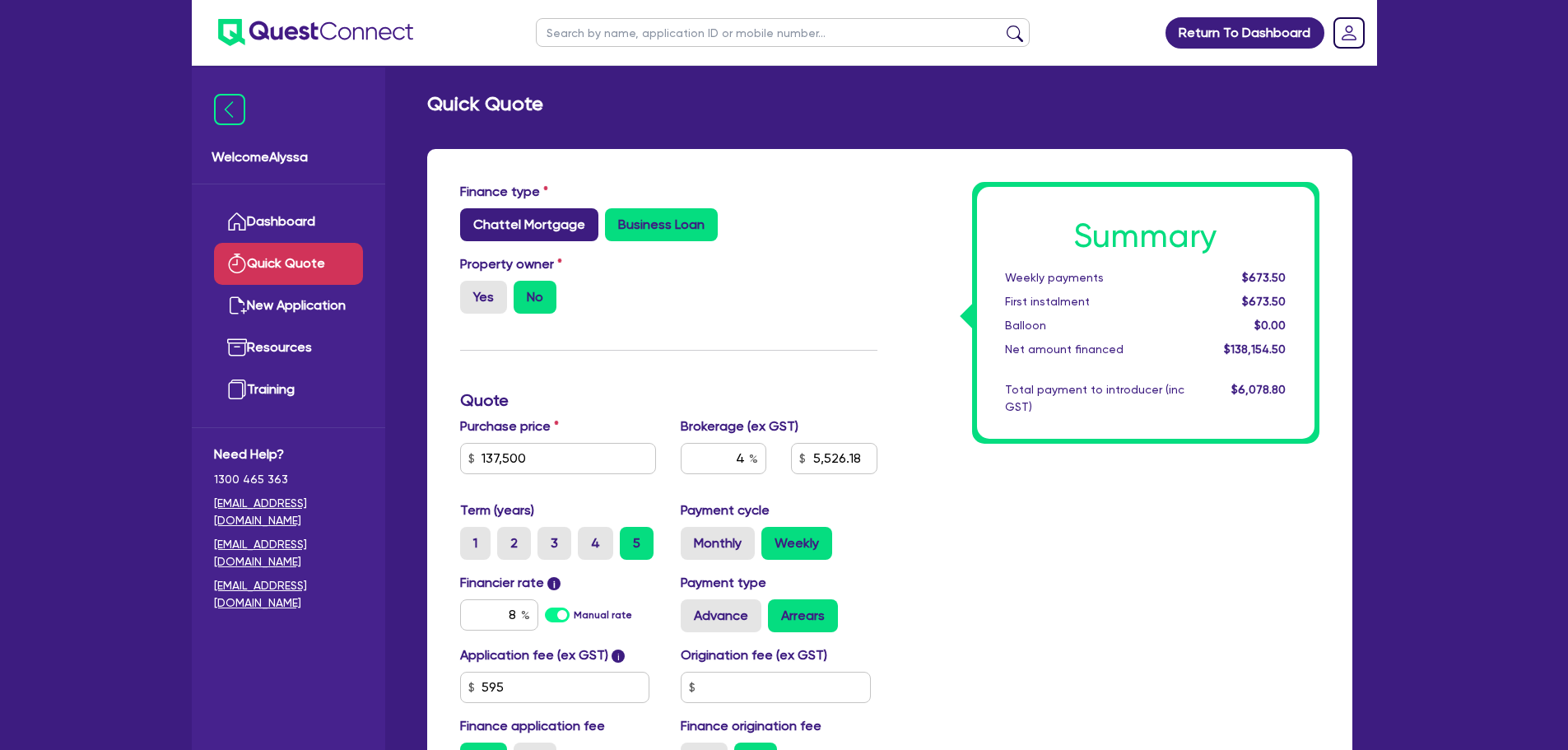
click at [499, 233] on label "Chattel Mortgage" at bounding box center [529, 225] width 138 height 33
click at [471, 219] on input "Chattel Mortgage" at bounding box center [465, 213] width 11 height 11
radio input "true"
type input "5,526.18"
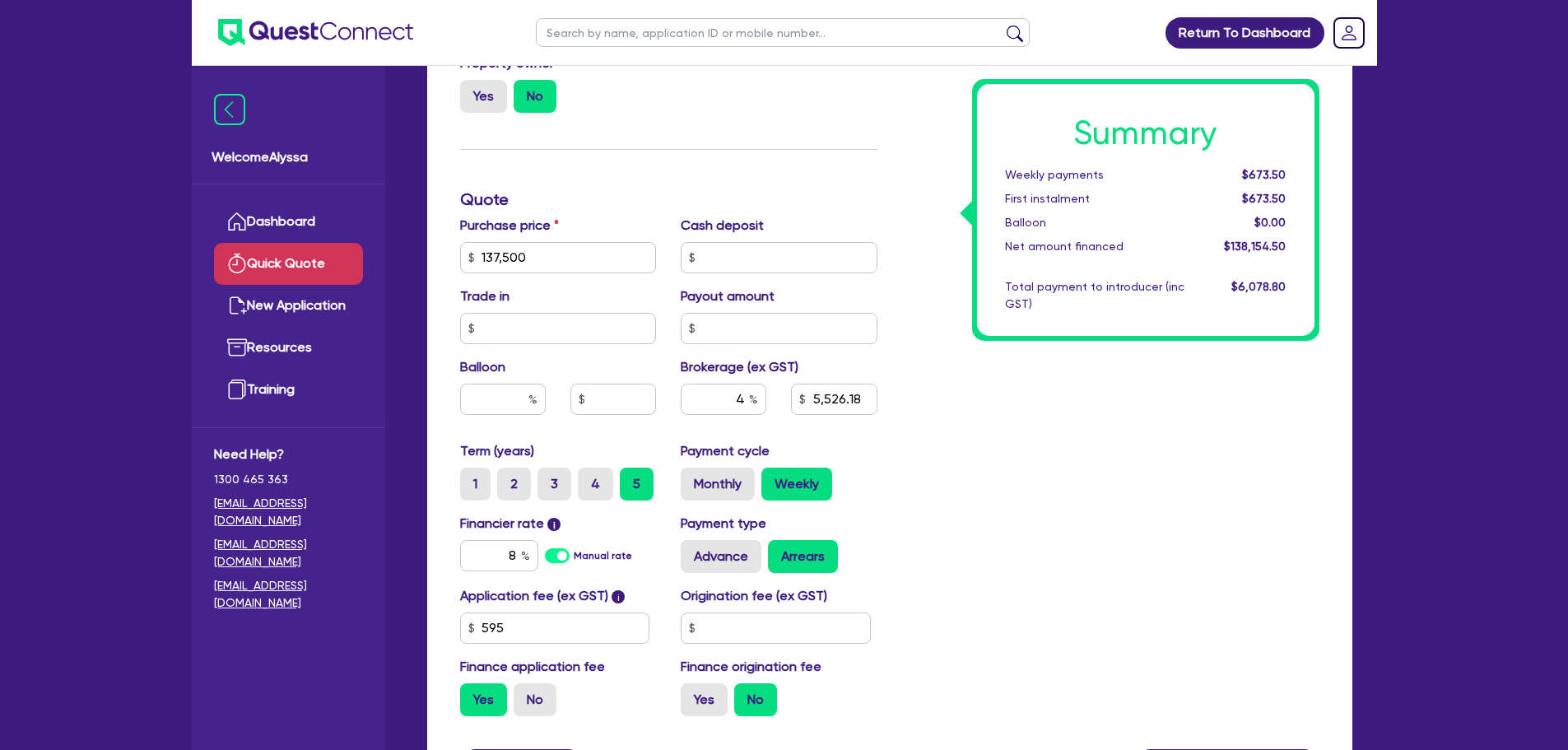
scroll to position [421, 0]
